Goal: Task Accomplishment & Management: Complete application form

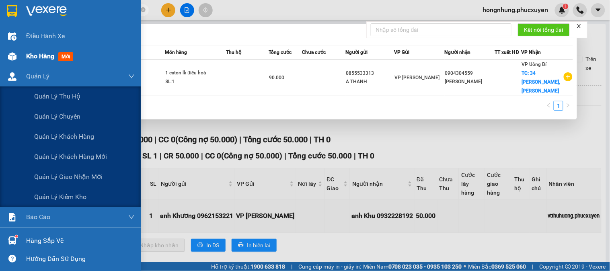
scroll to position [21, 0]
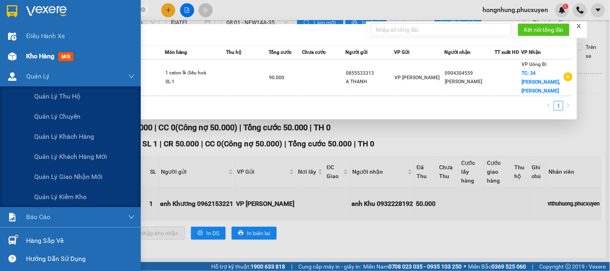
type input "MTT1309251000"
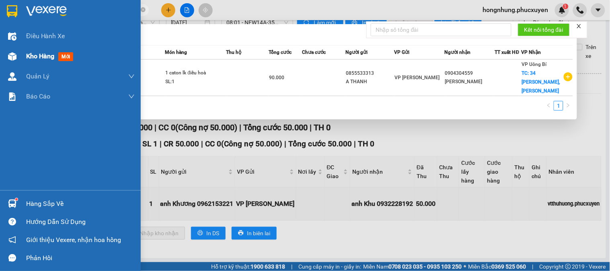
click at [33, 58] on span "Kho hàng" at bounding box center [40, 56] width 28 height 8
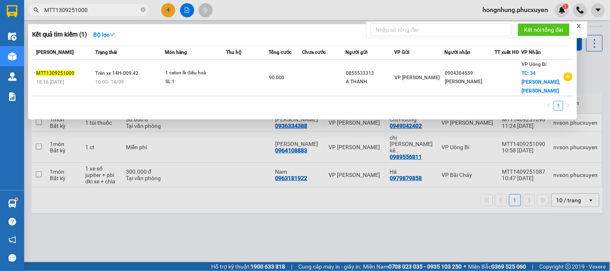
click at [367, 132] on div at bounding box center [305, 135] width 610 height 271
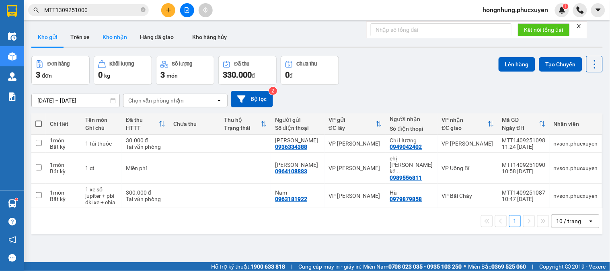
click at [118, 34] on button "Kho nhận" at bounding box center [114, 36] width 37 height 19
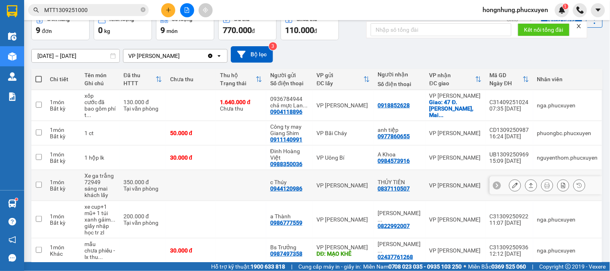
scroll to position [133, 0]
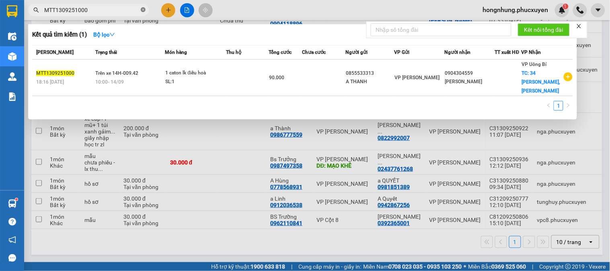
click at [144, 10] on icon "close-circle" at bounding box center [143, 9] width 5 height 5
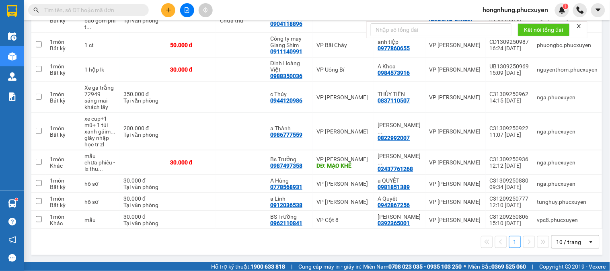
click at [127, 11] on input "text" at bounding box center [91, 10] width 95 height 9
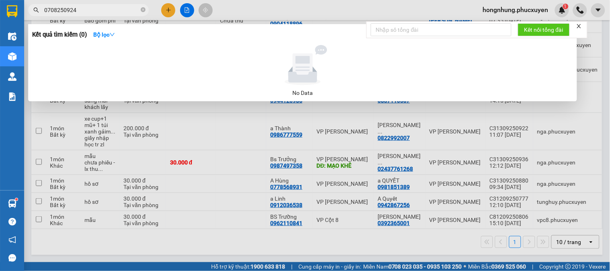
click at [57, 6] on input "0708250924" at bounding box center [91, 10] width 95 height 9
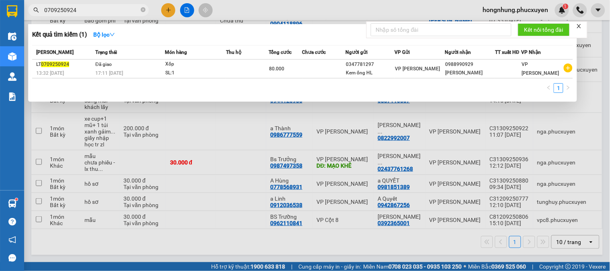
type input "0709250924"
drag, startPoint x: 221, startPoint y: 143, endPoint x: 224, endPoint y: 139, distance: 5.4
click at [223, 142] on div at bounding box center [305, 135] width 610 height 271
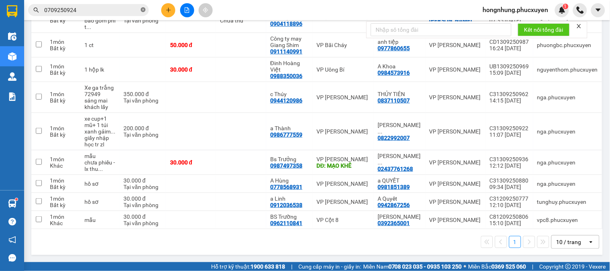
click at [145, 9] on icon "close-circle" at bounding box center [143, 9] width 5 height 5
paste input "LT0809250062"
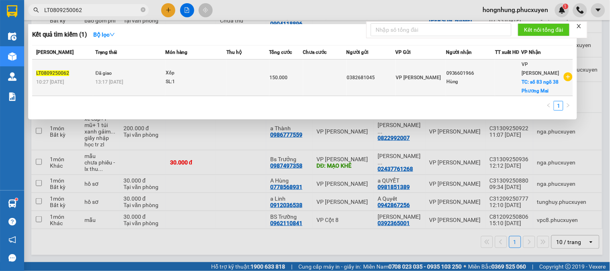
type input "LT0809250062"
click at [290, 78] on td "150.000" at bounding box center [287, 78] width 34 height 37
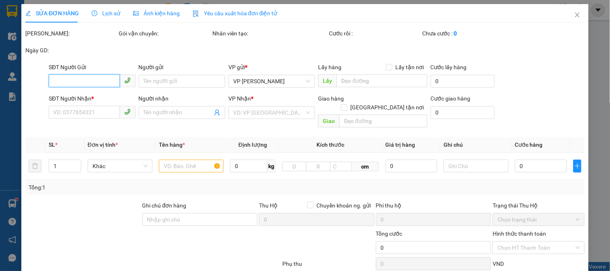
type input "0382681045"
type input "0936601966"
type input "Hùng"
checkbox input "true"
type input "số 83 ngõ 38 Phương Mai"
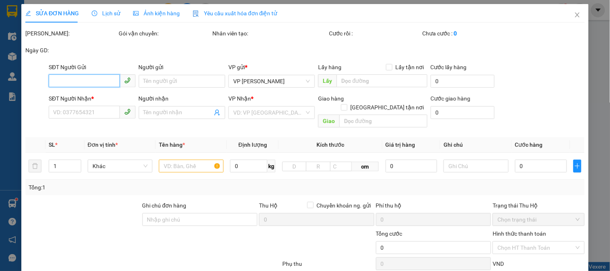
type input "50.000"
type input "150.000"
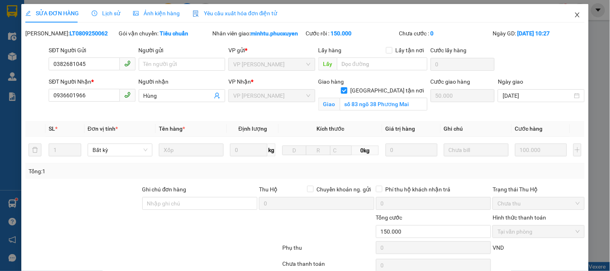
click at [575, 13] on icon "close" at bounding box center [578, 15] width 6 height 6
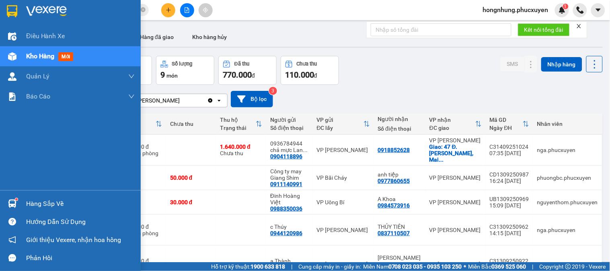
click at [14, 198] on div at bounding box center [12, 204] width 14 height 14
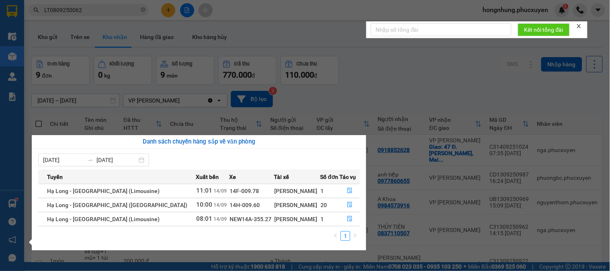
click at [581, 24] on icon "close" at bounding box center [580, 26] width 6 height 6
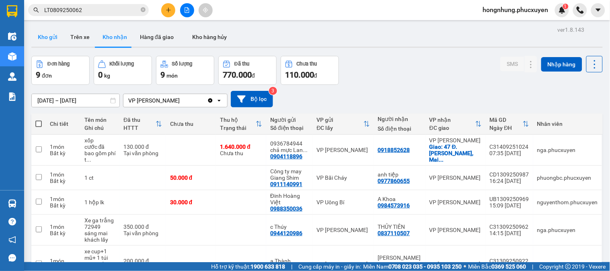
click at [58, 37] on button "Kho gửi" at bounding box center [47, 36] width 33 height 19
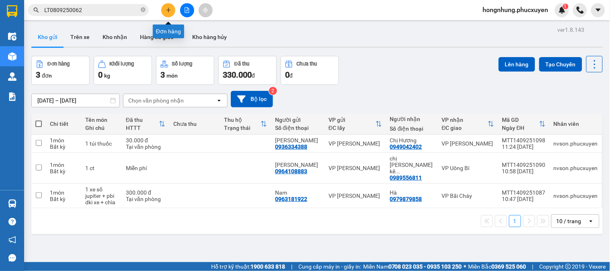
click at [168, 8] on icon "plus" at bounding box center [169, 10] width 6 height 6
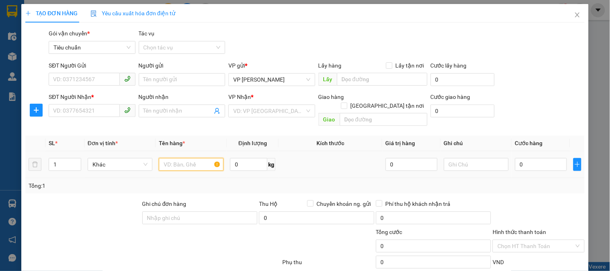
click at [187, 158] on input "text" at bounding box center [191, 164] width 65 height 13
click at [93, 80] on input "SĐT Người Gửi" at bounding box center [84, 79] width 71 height 13
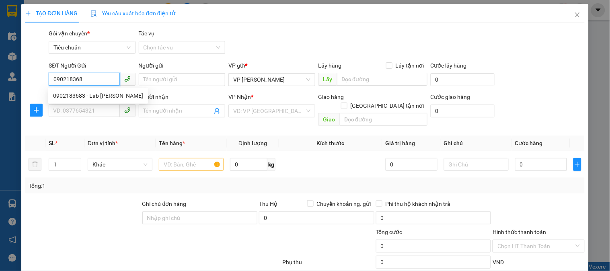
type input "0902183683"
click at [87, 95] on div "0902183683 - Lab [PERSON_NAME]" at bounding box center [98, 95] width 90 height 9
type input "Lab Việt Vương"
type input "0902183683"
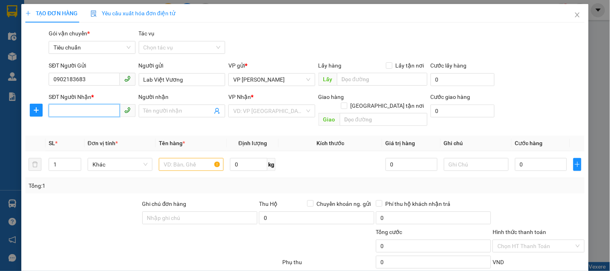
click at [94, 106] on input "SĐT Người Nhận *" at bounding box center [84, 110] width 71 height 13
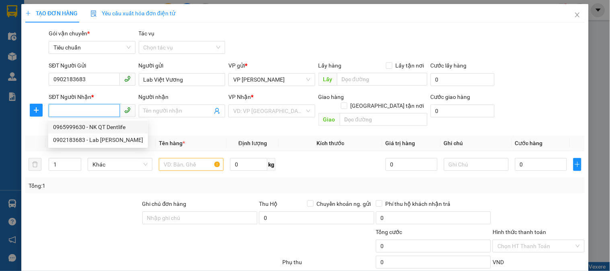
click at [106, 128] on div "0965999630 - NK QT Dentlife" at bounding box center [98, 127] width 90 height 9
type input "0965999630"
type input "NK QT Dentlife"
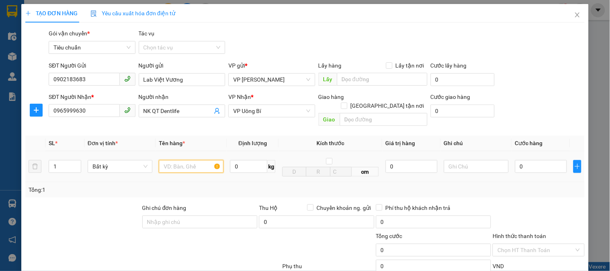
click at [180, 160] on input "text" at bounding box center [191, 166] width 65 height 13
type input "r"
drag, startPoint x: 529, startPoint y: 155, endPoint x: 537, endPoint y: 154, distance: 8.5
click at [530, 160] on input "0" at bounding box center [541, 166] width 52 height 13
type input "3"
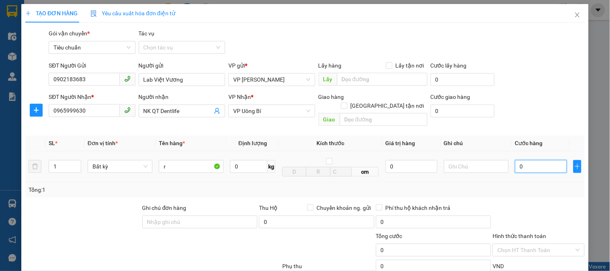
type input "3"
type input "30"
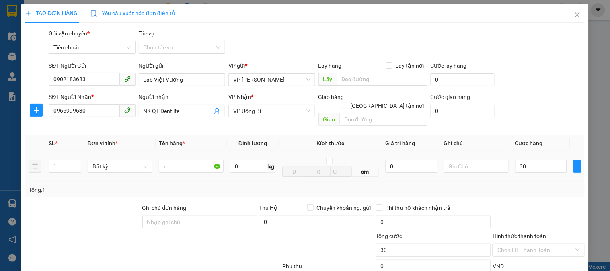
type input "30.000"
click at [513, 182] on div "Tổng: 1" at bounding box center [305, 189] width 560 height 15
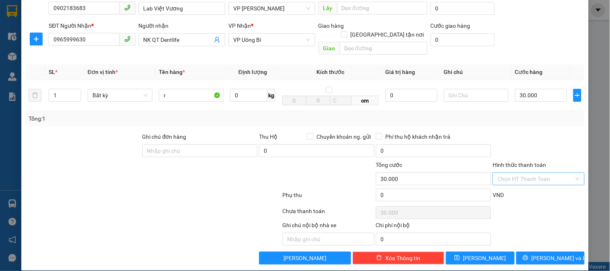
click at [534, 173] on input "Hình thức thanh toán" at bounding box center [536, 179] width 76 height 12
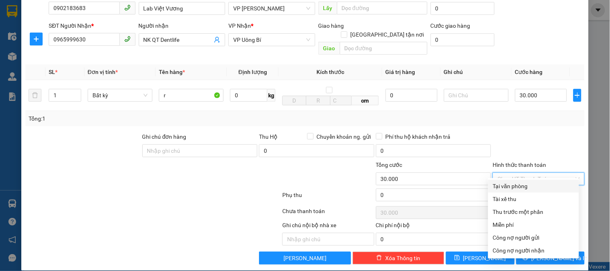
click at [526, 186] on div "Tại văn phòng" at bounding box center [533, 186] width 81 height 9
type input "0"
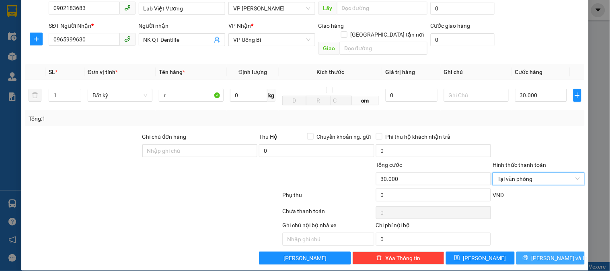
click at [548, 254] on span "[PERSON_NAME] và In" at bounding box center [560, 258] width 56 height 9
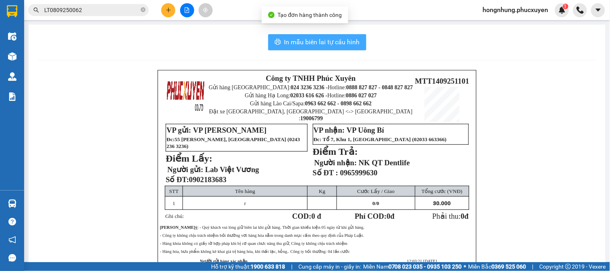
click at [327, 38] on span "In mẫu biên lai tự cấu hình" at bounding box center [322, 42] width 76 height 10
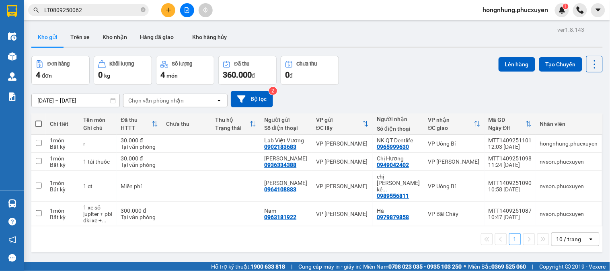
click at [447, 90] on div "[DATE] – [DATE] Press the down arrow key to interact with the calendar and sele…" at bounding box center [317, 99] width 572 height 29
click at [460, 83] on div "Đơn hàng 4 đơn Khối lượng 0 kg Số lượng 4 món Đã thu 360.000 đ Chưa thu 0 đ Lên…" at bounding box center [317, 70] width 572 height 29
click at [115, 32] on button "Kho nhận" at bounding box center [114, 36] width 37 height 19
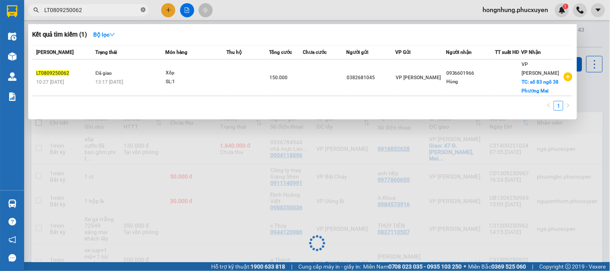
click at [143, 11] on icon "close-circle" at bounding box center [143, 9] width 5 height 5
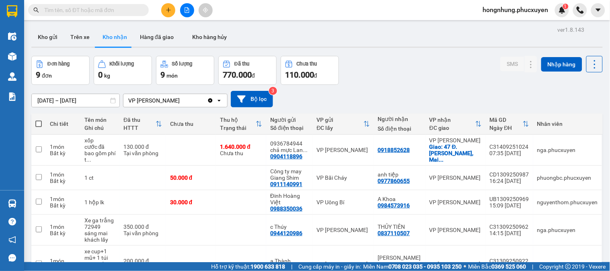
click at [121, 7] on input "text" at bounding box center [91, 10] width 95 height 9
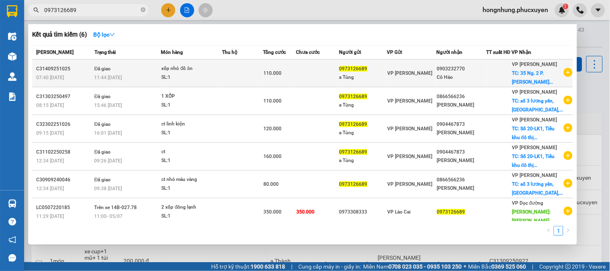
type input "0973126689"
click at [145, 78] on div "11:44 [DATE]" at bounding box center [128, 77] width 66 height 9
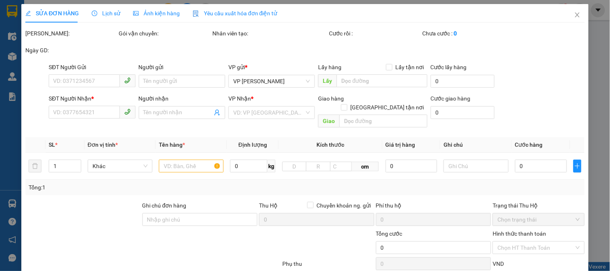
type input "0973126689"
type input "a Tùng"
type input "0903232770"
type input "Cô Hảo"
checkbox input "true"
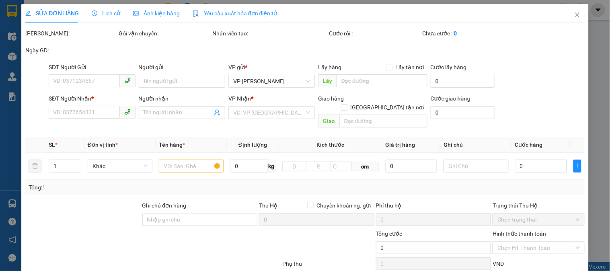
type input "35 Ng. 2 P. [GEOGRAPHIC_DATA], [GEOGRAPHIC_DATA], [GEOGRAPHIC_DATA]"
type input "40.000"
type input "110.000"
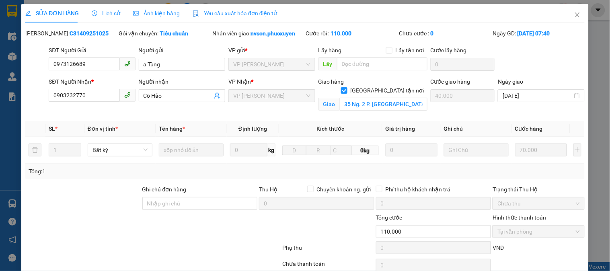
click at [110, 14] on span "Lịch sử" at bounding box center [106, 13] width 29 height 6
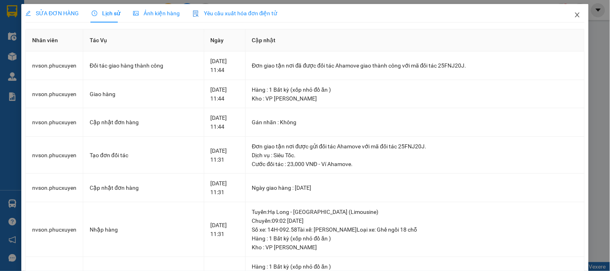
click at [575, 15] on icon "close" at bounding box center [578, 15] width 6 height 6
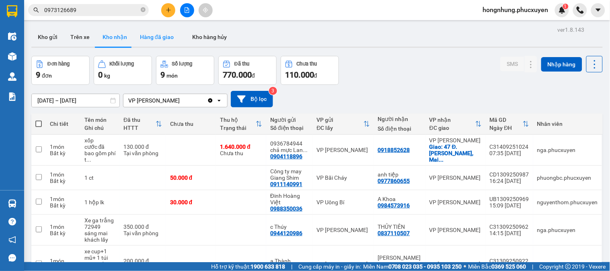
click at [161, 37] on button "Hàng đã giao" at bounding box center [157, 36] width 47 height 19
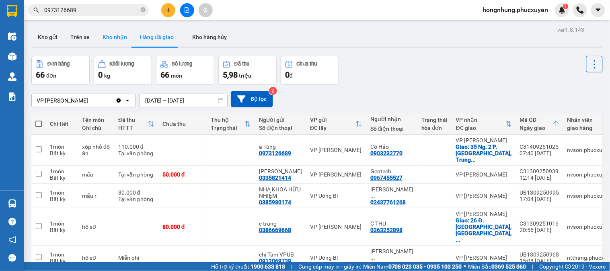
click at [118, 39] on button "Kho nhận" at bounding box center [114, 36] width 37 height 19
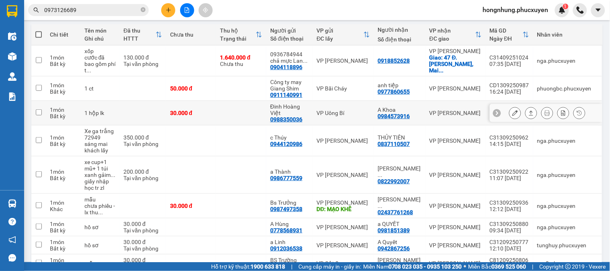
scroll to position [133, 0]
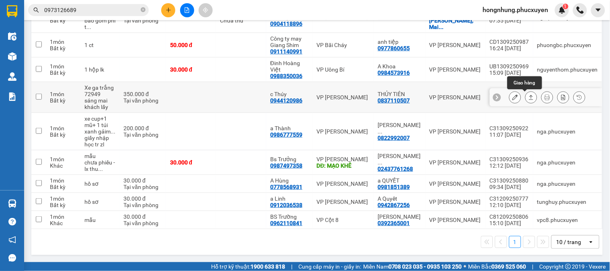
click at [529, 98] on icon at bounding box center [532, 98] width 6 height 6
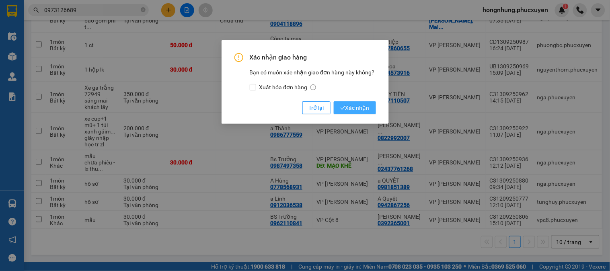
click at [350, 110] on span "Xác nhận" at bounding box center [354, 107] width 29 height 9
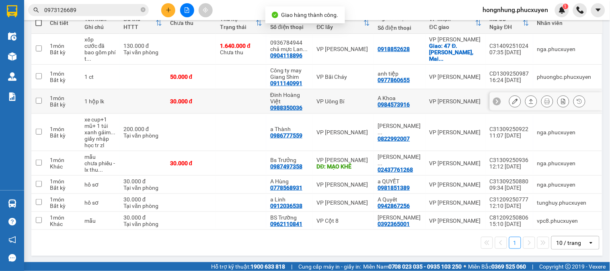
scroll to position [102, 0]
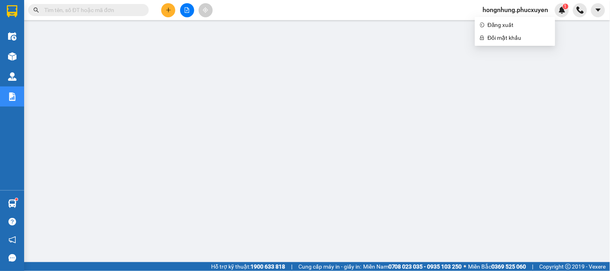
click at [535, 10] on span "hongnhung.phucxuyen" at bounding box center [516, 10] width 78 height 10
